Goal: Task Accomplishment & Management: Manage account settings

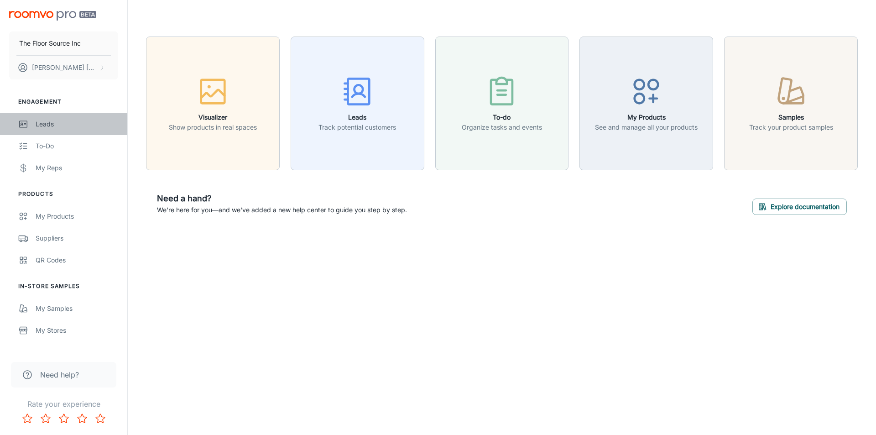
click at [46, 123] on div "Leads" at bounding box center [77, 124] width 83 height 10
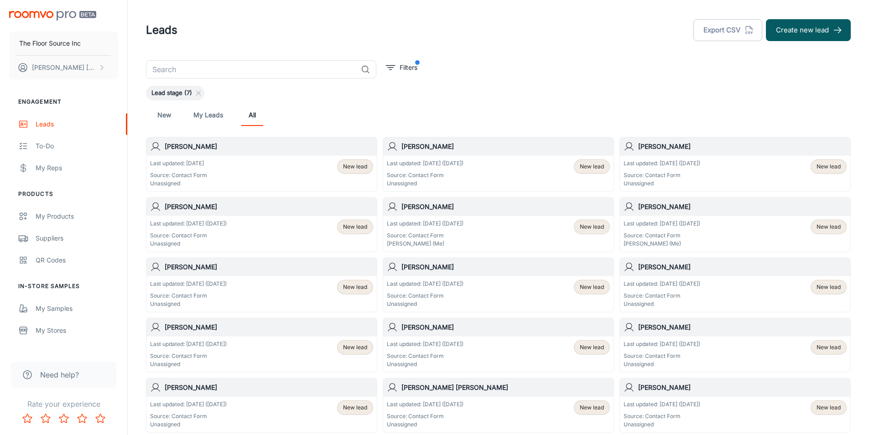
click at [354, 168] on span "New lead" at bounding box center [355, 166] width 24 height 8
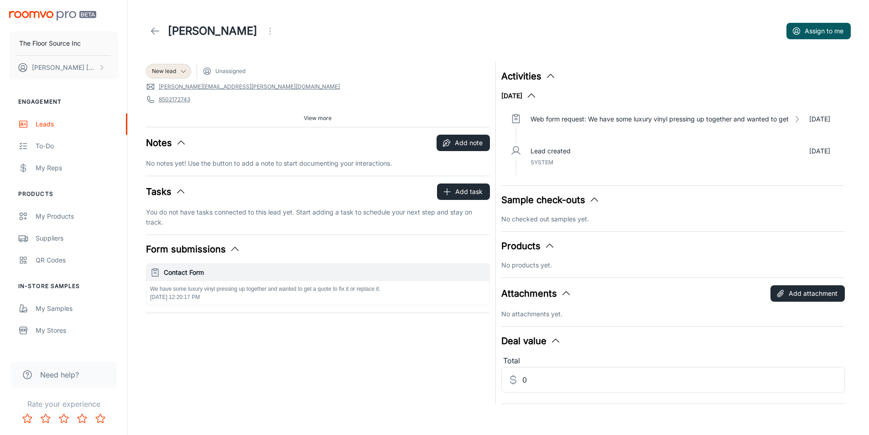
click at [258, 286] on p "We have some luxury vinyl pressing up together and wanted to get a quote to fix…" at bounding box center [318, 289] width 336 height 8
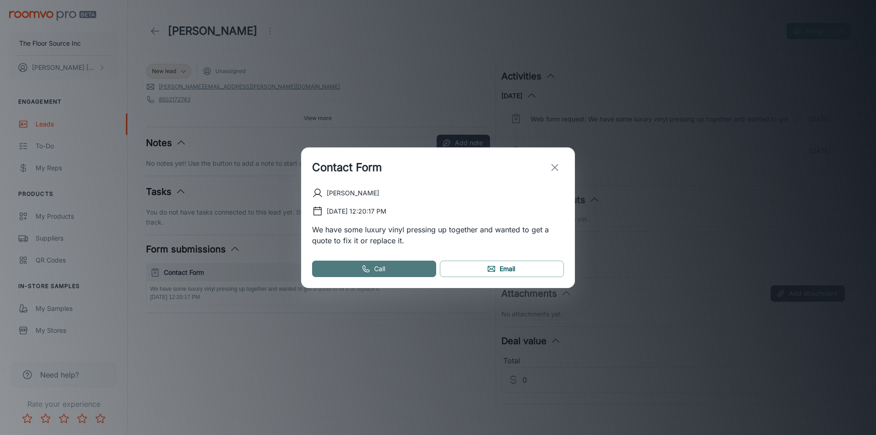
click at [382, 276] on link "Call" at bounding box center [374, 268] width 124 height 16
click at [391, 269] on link "Call" at bounding box center [374, 268] width 124 height 16
click at [661, 130] on div "Contact Form [PERSON_NAME] [DATE] 12:20:17 PM We have some luxury vinyl pressin…" at bounding box center [438, 217] width 876 height 435
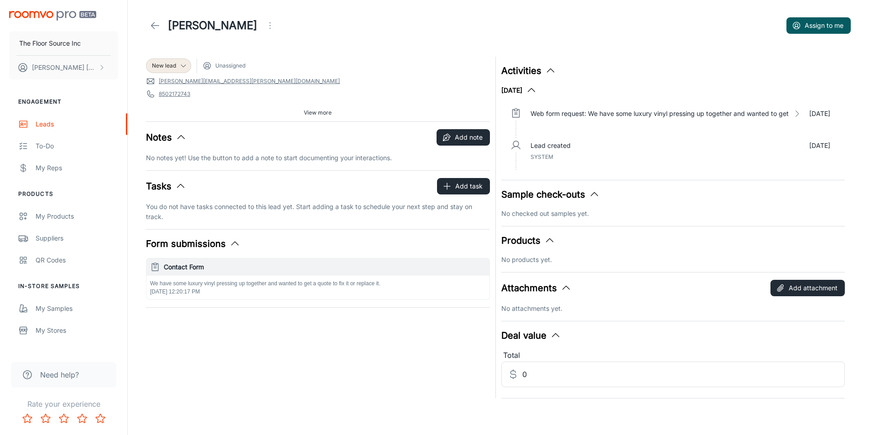
scroll to position [5, 0]
